Goal: Complete application form: Complete application form

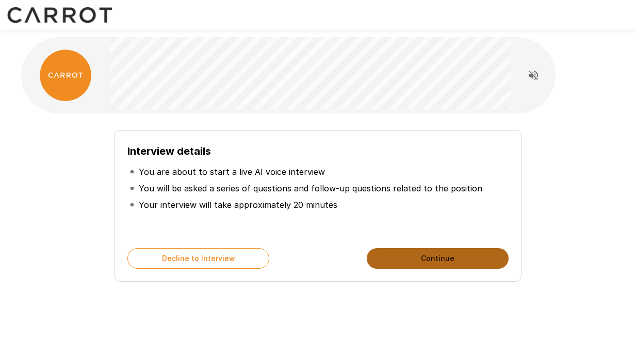
click at [430, 255] on button "Continue" at bounding box center [438, 258] width 142 height 21
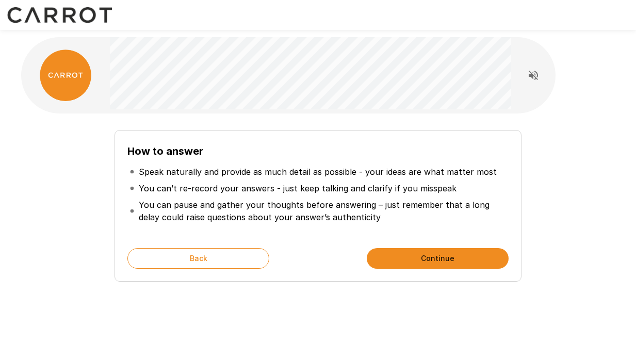
click at [430, 255] on button "Continue" at bounding box center [438, 258] width 142 height 21
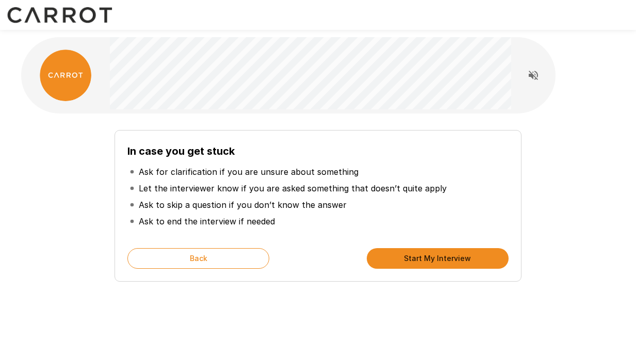
click at [430, 255] on button "Start My Interview" at bounding box center [438, 258] width 142 height 21
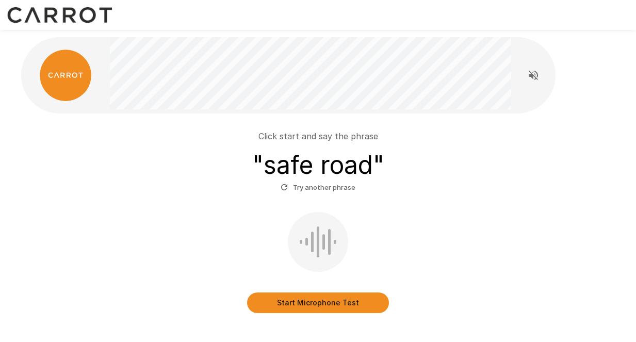
click at [314, 304] on button "Start Microphone Test" at bounding box center [318, 302] width 142 height 21
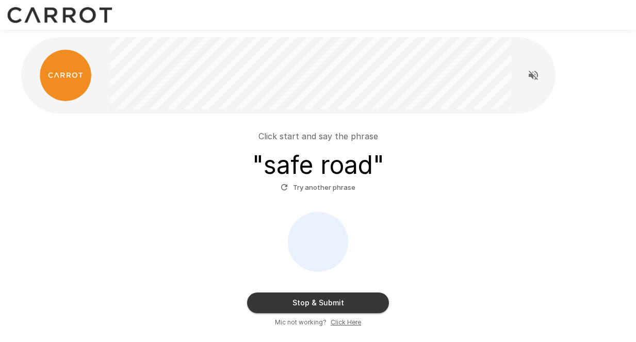
click at [314, 304] on button "Stop & Submit" at bounding box center [318, 302] width 142 height 21
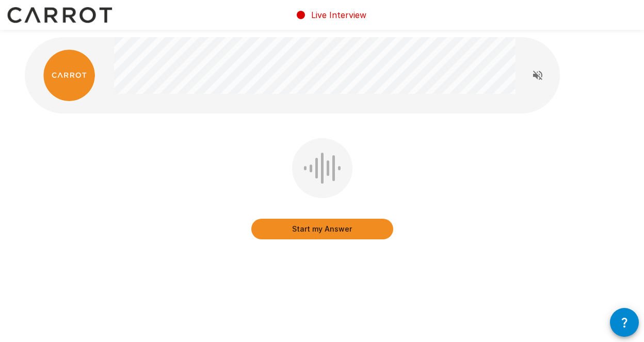
click at [341, 241] on div "Start my Answer" at bounding box center [322, 190] width 142 height 105
click at [326, 223] on button "Start my Answer" at bounding box center [322, 229] width 142 height 21
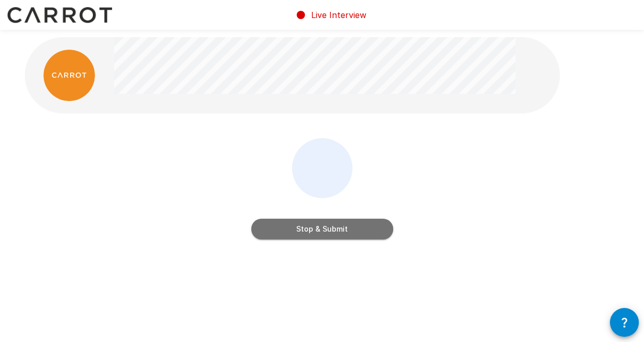
click at [326, 223] on button "Stop & Submit" at bounding box center [322, 229] width 142 height 21
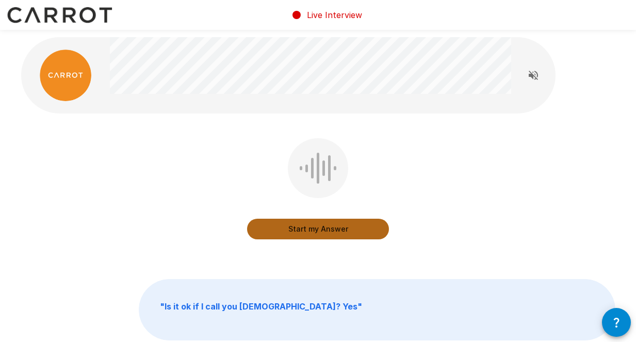
click at [326, 223] on button "Start my Answer" at bounding box center [318, 229] width 142 height 21
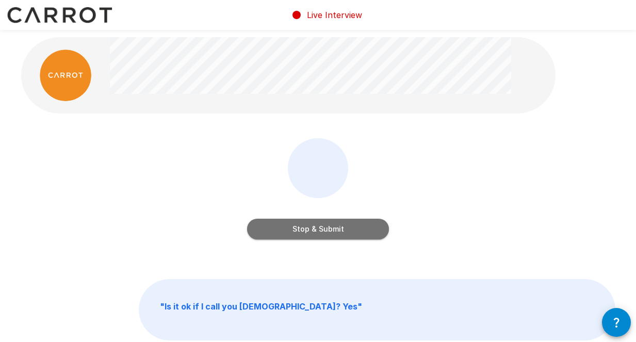
click at [326, 223] on button "Stop & Submit" at bounding box center [318, 229] width 142 height 21
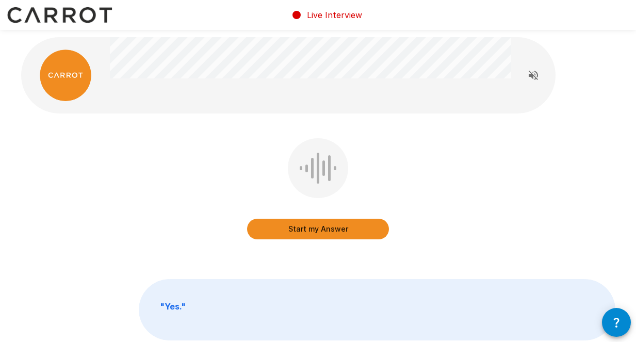
click at [326, 223] on button "Start my Answer" at bounding box center [318, 229] width 142 height 21
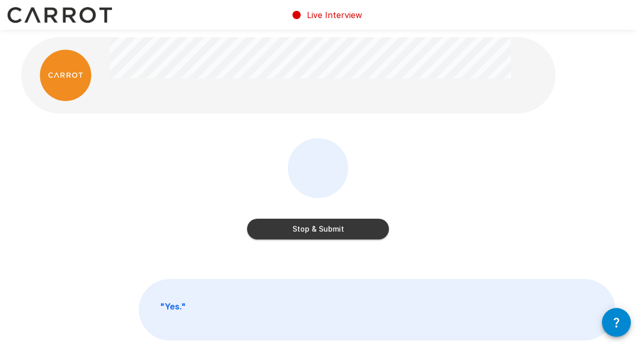
click at [326, 223] on button "Stop & Submit" at bounding box center [318, 229] width 142 height 21
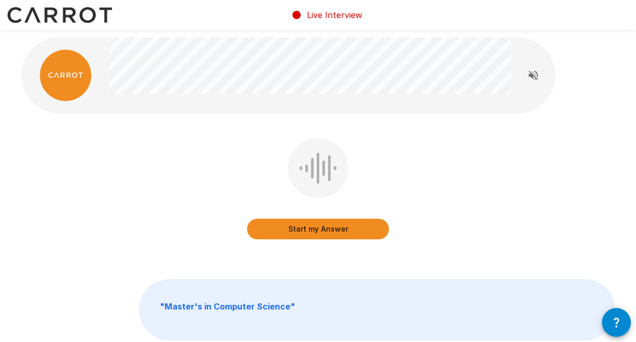
click at [326, 223] on button "Start my Answer" at bounding box center [318, 229] width 142 height 21
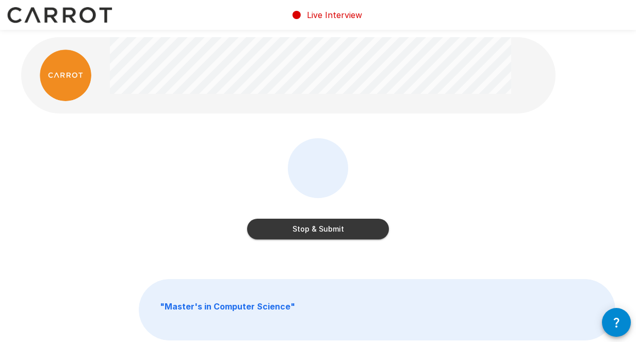
click at [326, 223] on button "Stop & Submit" at bounding box center [318, 229] width 142 height 21
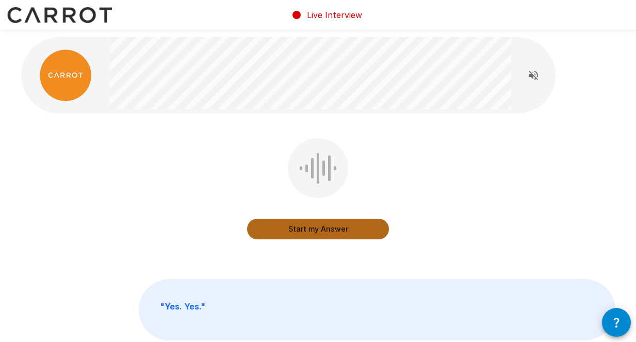
click at [326, 223] on button "Start my Answer" at bounding box center [318, 229] width 142 height 21
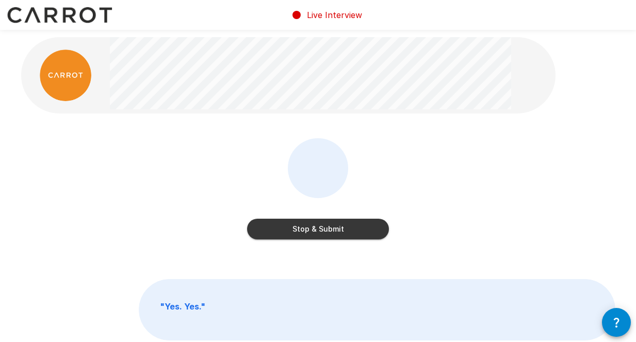
click at [326, 223] on button "Stop & Submit" at bounding box center [318, 229] width 142 height 21
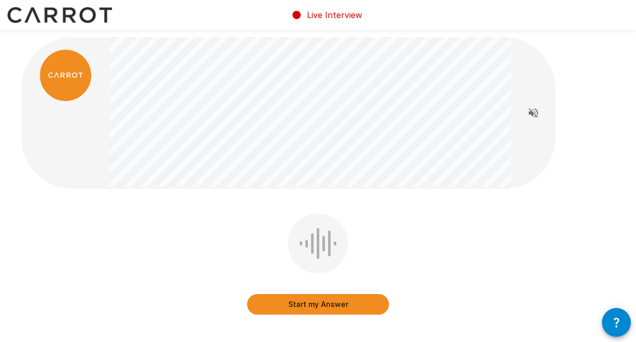
click at [309, 312] on button "Start my Answer" at bounding box center [318, 304] width 142 height 21
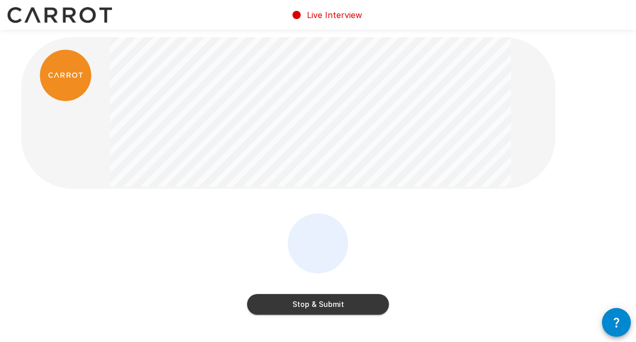
click at [309, 312] on button "Stop & Submit" at bounding box center [318, 304] width 142 height 21
